Goal: Information Seeking & Learning: Understand process/instructions

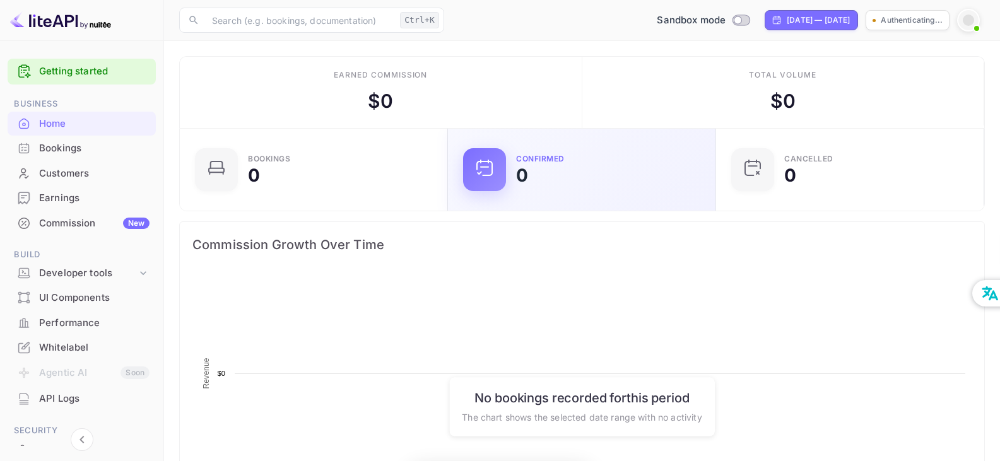
scroll to position [196, 251]
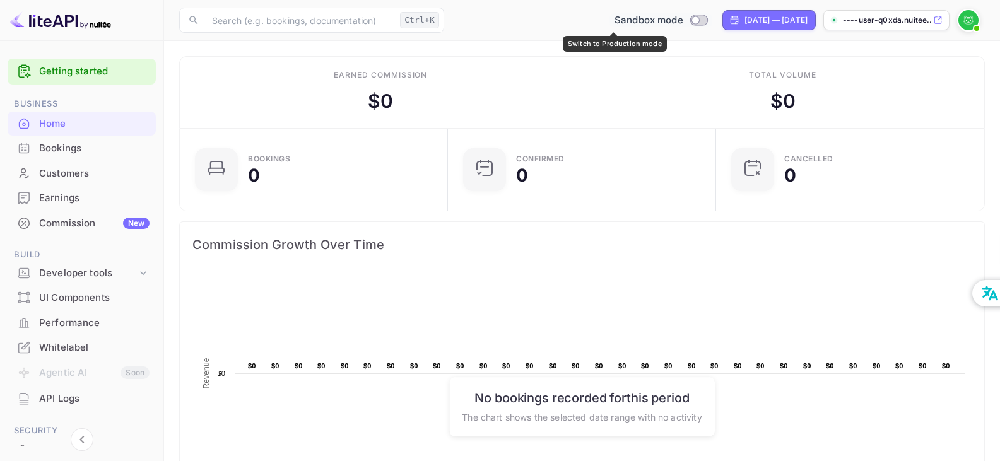
click at [683, 20] on input "Switch to Production mode" at bounding box center [695, 20] width 25 height 8
checkbox input "false"
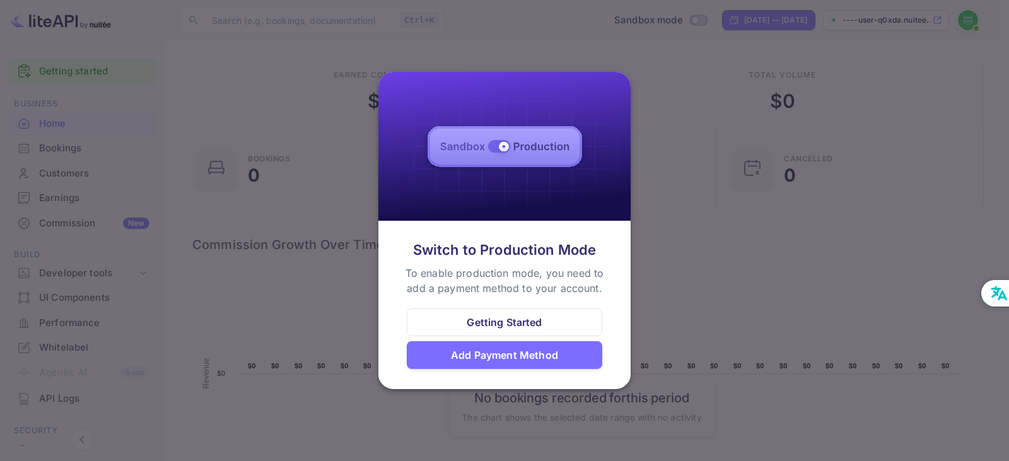
click at [665, 249] on div at bounding box center [504, 230] width 1009 height 461
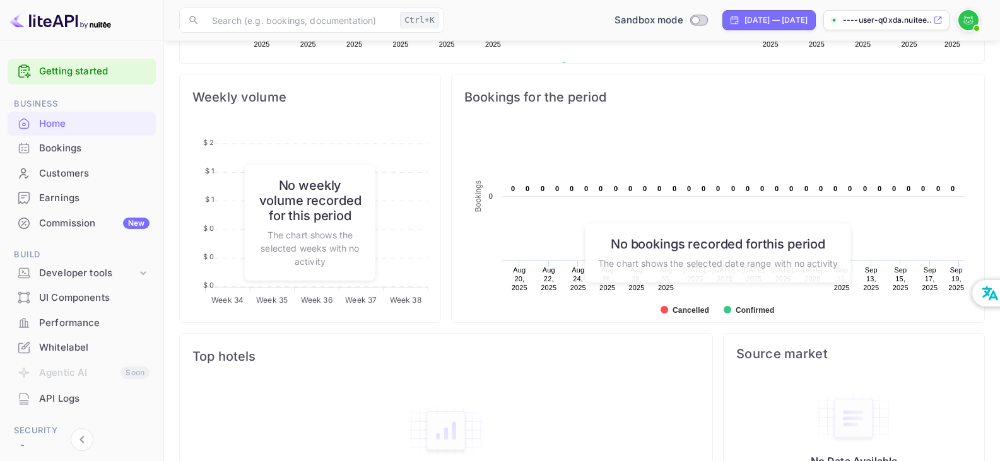
scroll to position [503, 0]
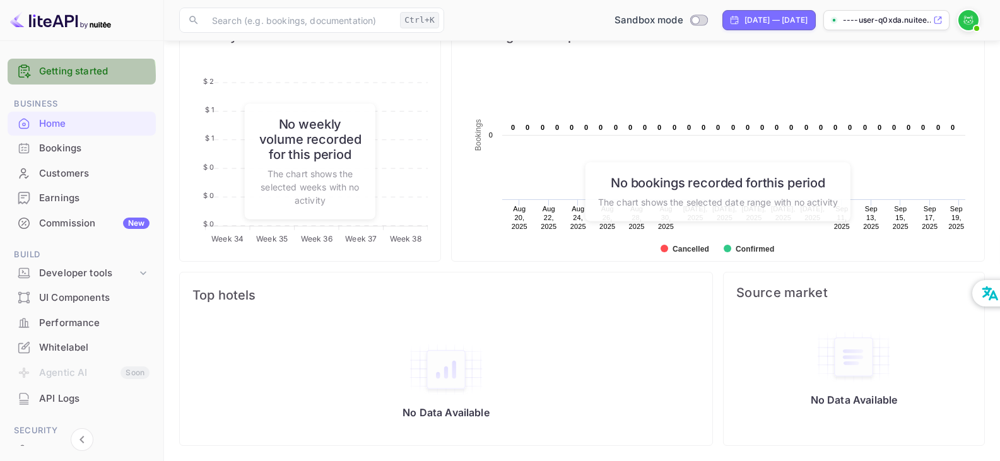
click at [64, 76] on link "Getting started" at bounding box center [94, 71] width 110 height 15
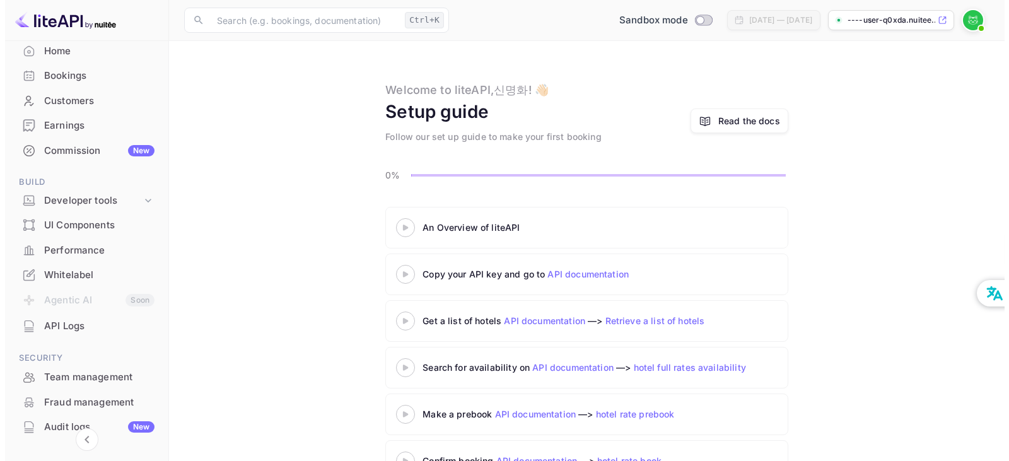
scroll to position [126, 0]
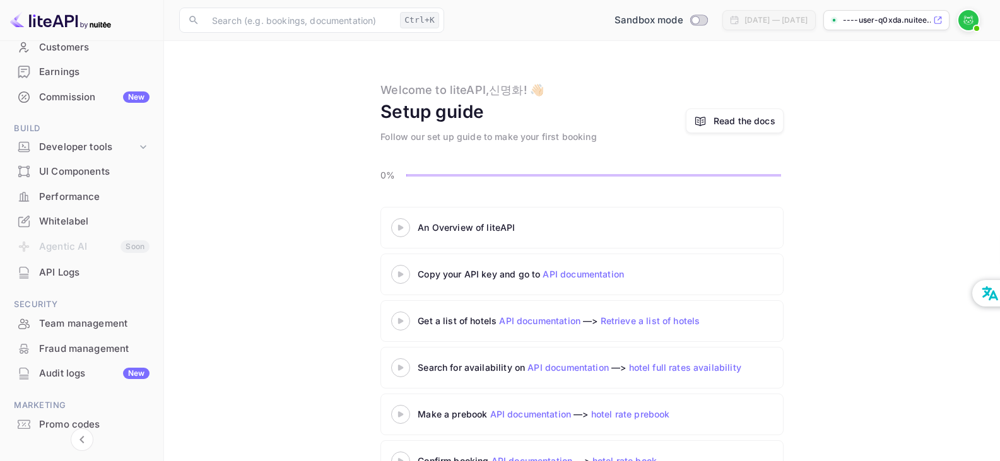
click at [56, 270] on div "API Logs" at bounding box center [94, 273] width 110 height 15
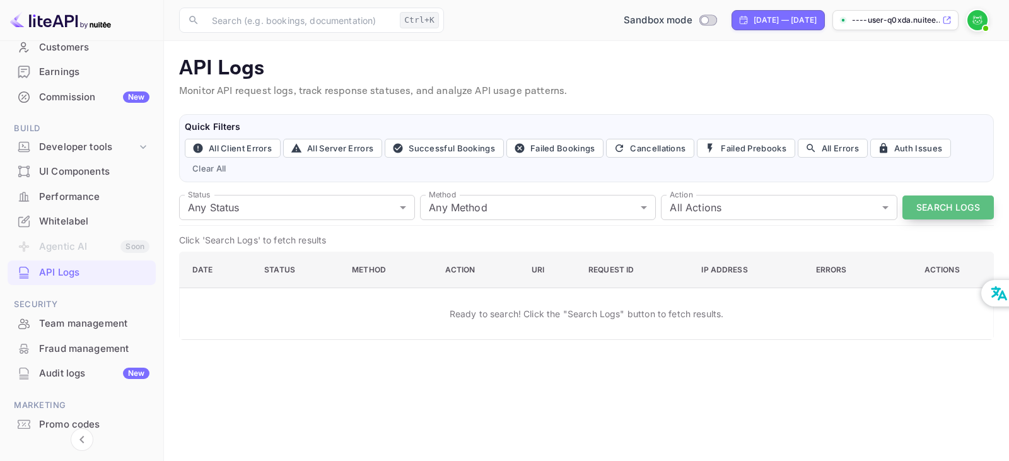
click at [934, 208] on button "Search Logs" at bounding box center [948, 208] width 91 height 25
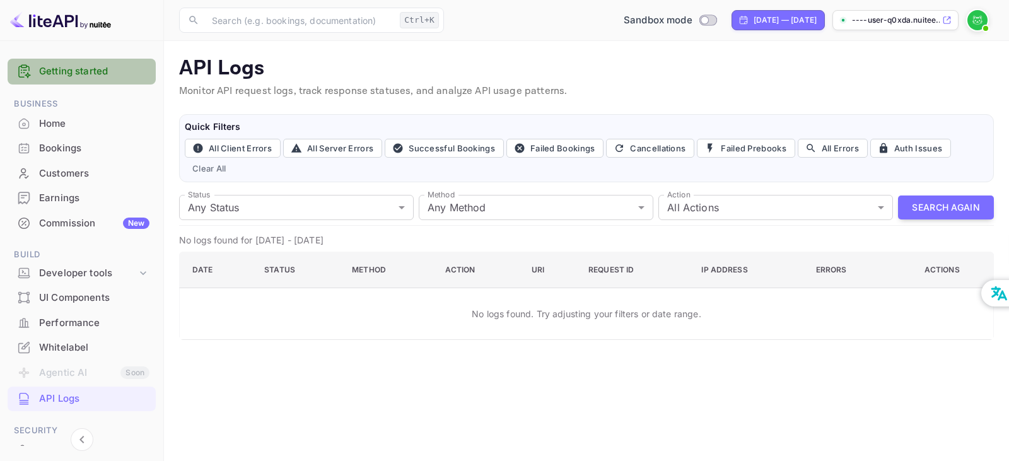
click at [99, 81] on div "Getting started" at bounding box center [82, 72] width 148 height 26
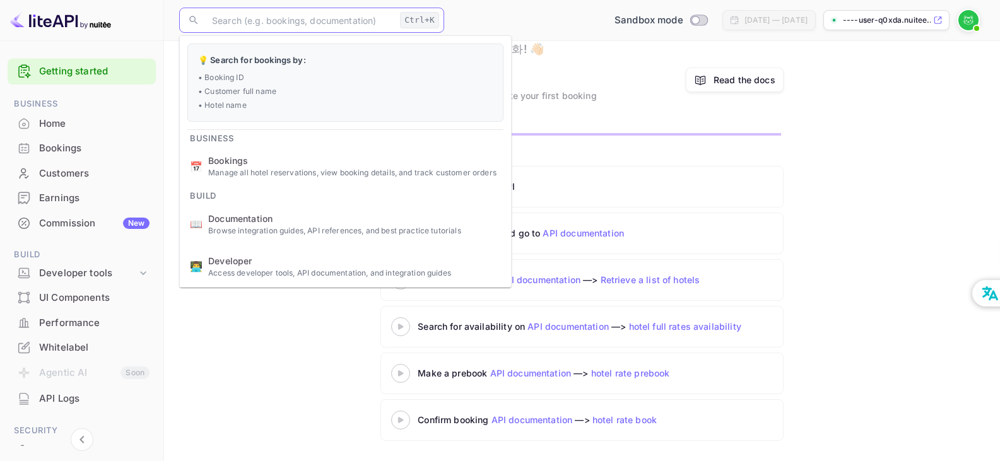
click at [235, 18] on input "text" at bounding box center [299, 20] width 190 height 25
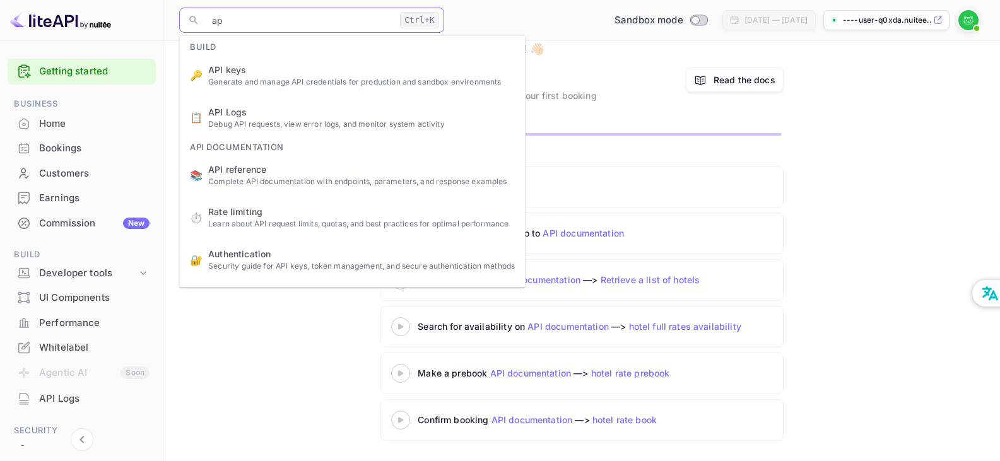
type input "api"
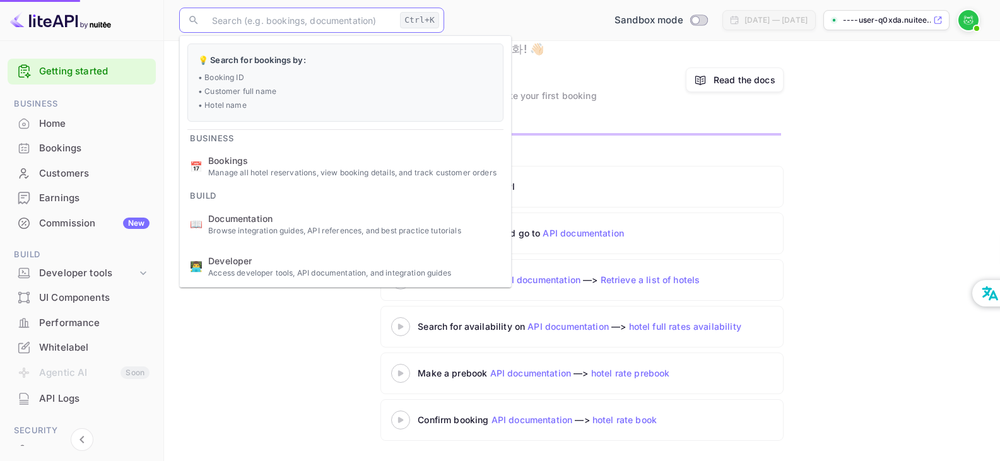
click at [239, 74] on ul "💡 Search for bookings by: • Booking ID • Customer full name • Hotel name Busine…" at bounding box center [345, 226] width 331 height 381
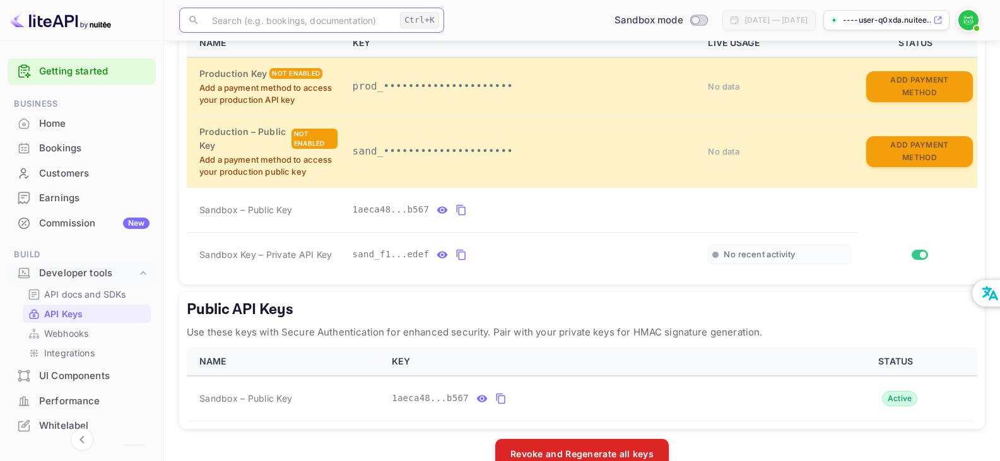
scroll to position [315, 0]
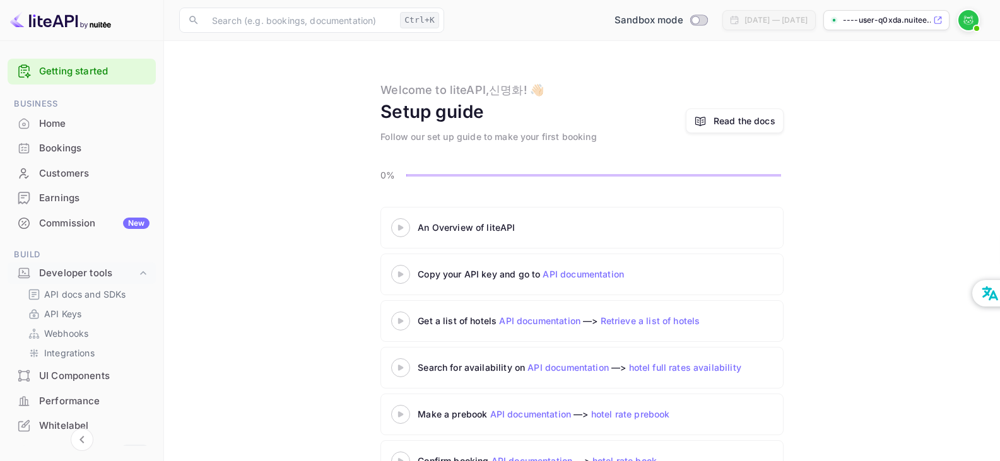
click at [612, 278] on link "API documentation" at bounding box center [582, 274] width 81 height 11
click at [295, 13] on input "text" at bounding box center [299, 20] width 190 height 25
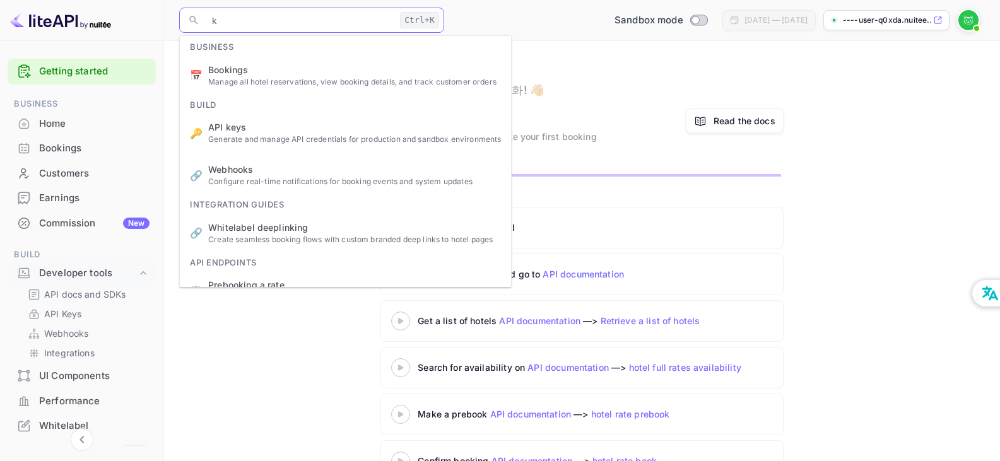
type input "ke"
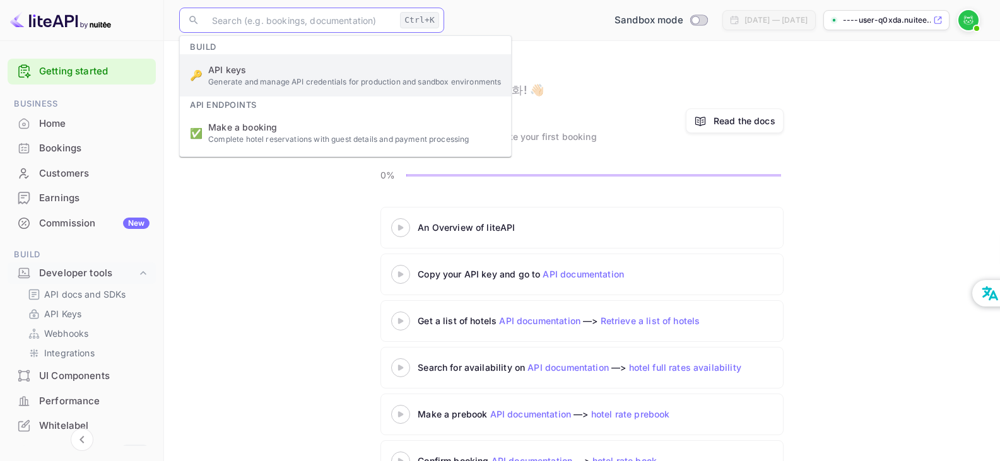
click at [278, 71] on ul "Build 🔑 API keys Generate and manage API credentials for production and sandbox…" at bounding box center [345, 96] width 331 height 120
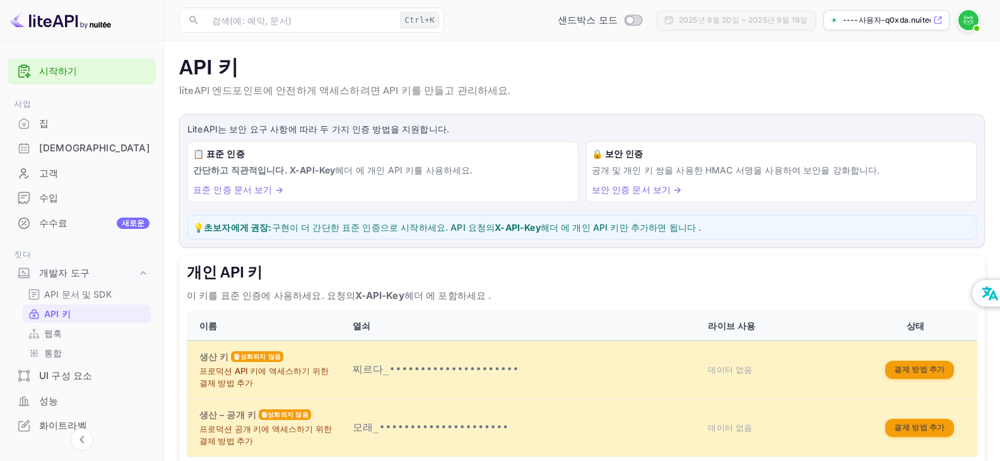
click at [229, 191] on font "표준 인증 문서 보기 →" at bounding box center [238, 189] width 90 height 11
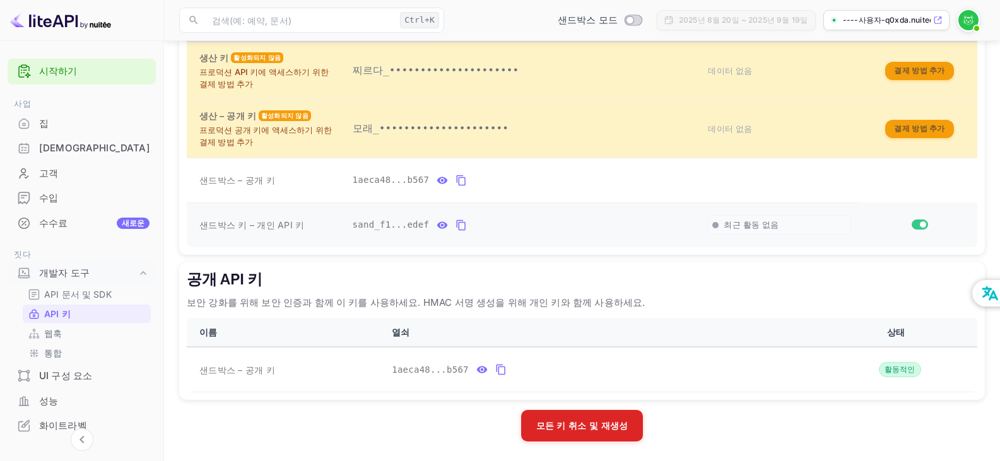
scroll to position [300, 0]
click at [455, 227] on icon "개인 API 키 테이블" at bounding box center [460, 224] width 11 height 15
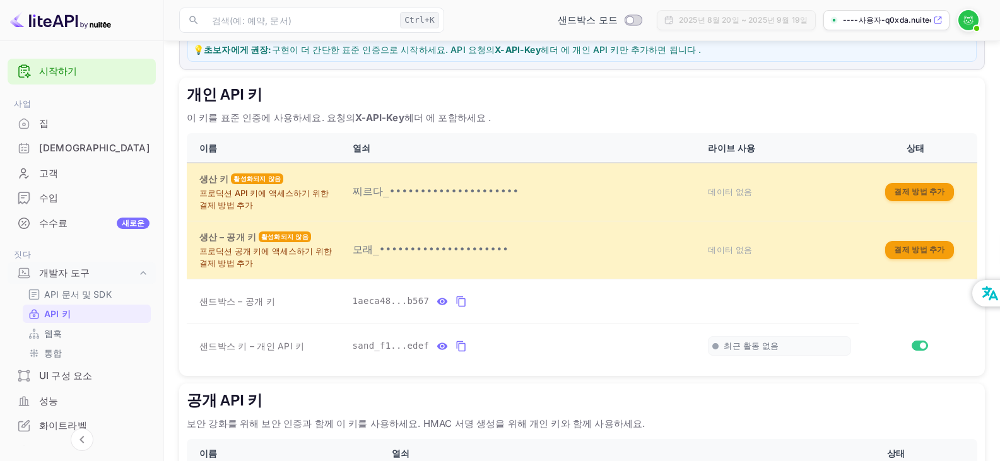
scroll to position [110, 0]
